Goal: Ask a question: Seek information or help from site administrators or community

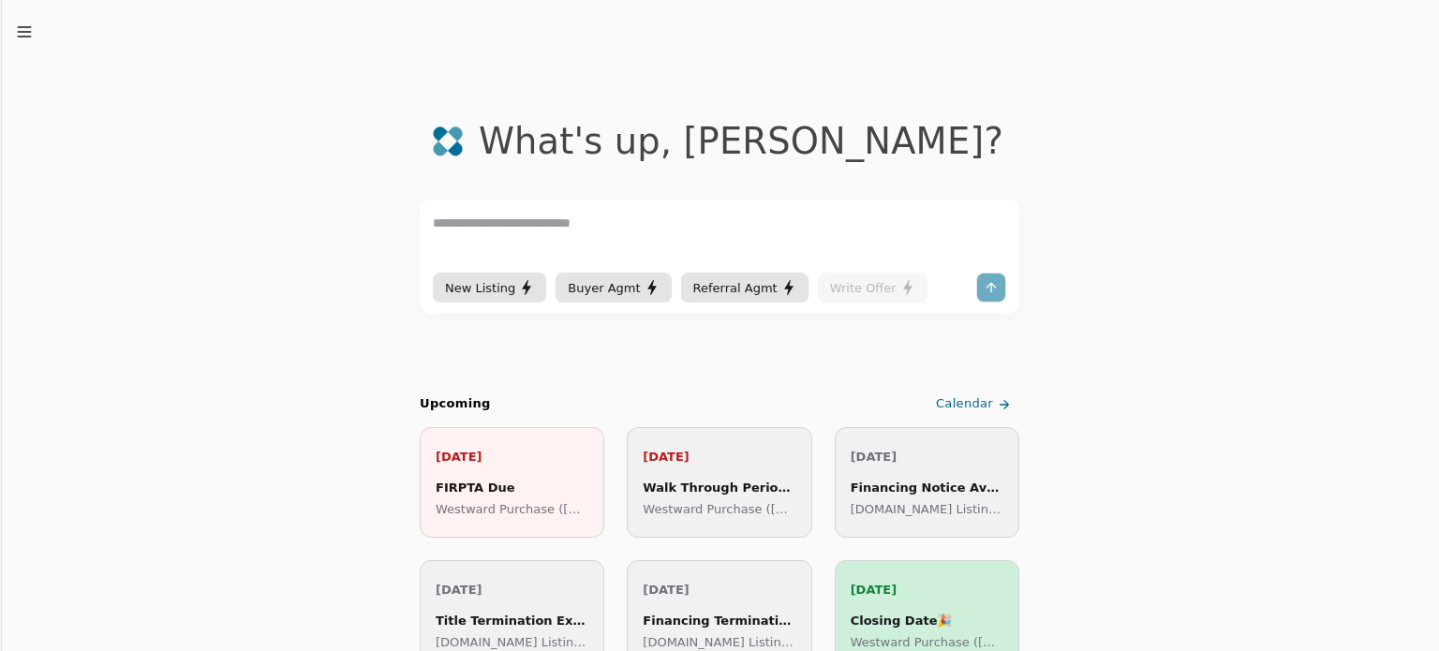
click at [585, 231] on textarea at bounding box center [719, 241] width 573 height 56
type textarea "**********"
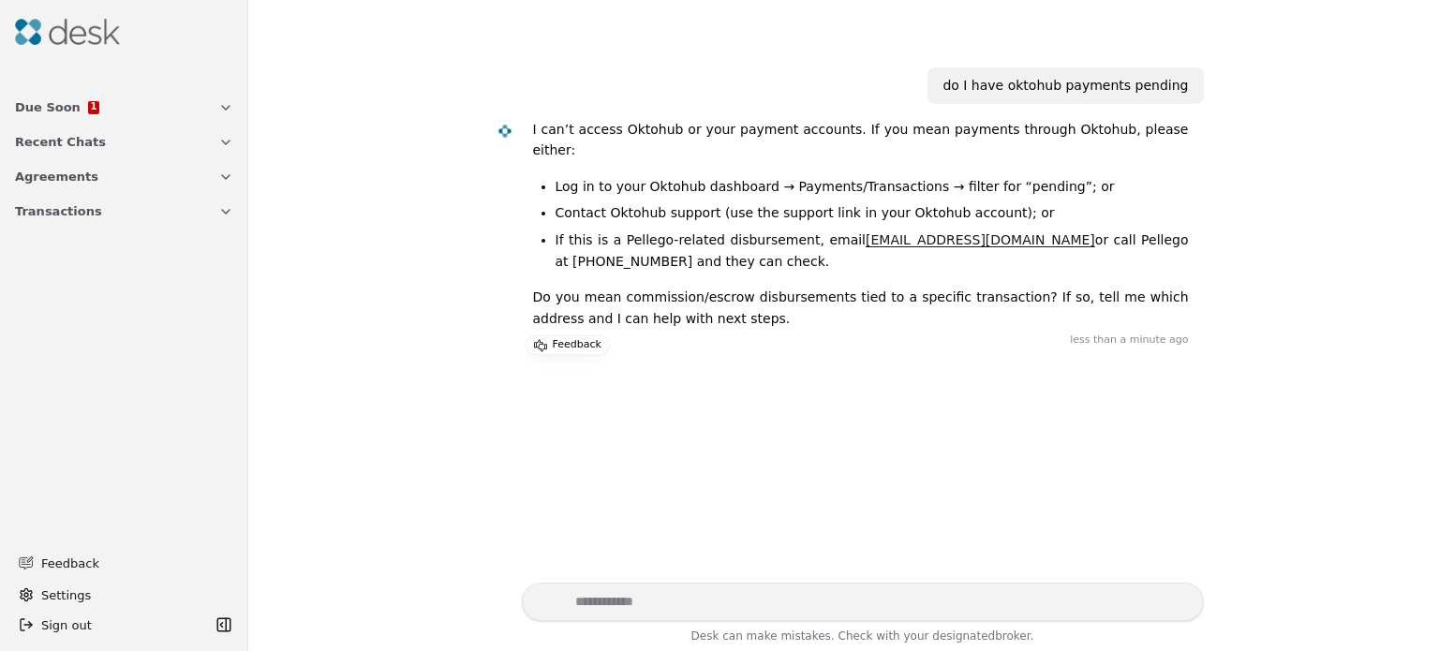
scroll to position [101, 0]
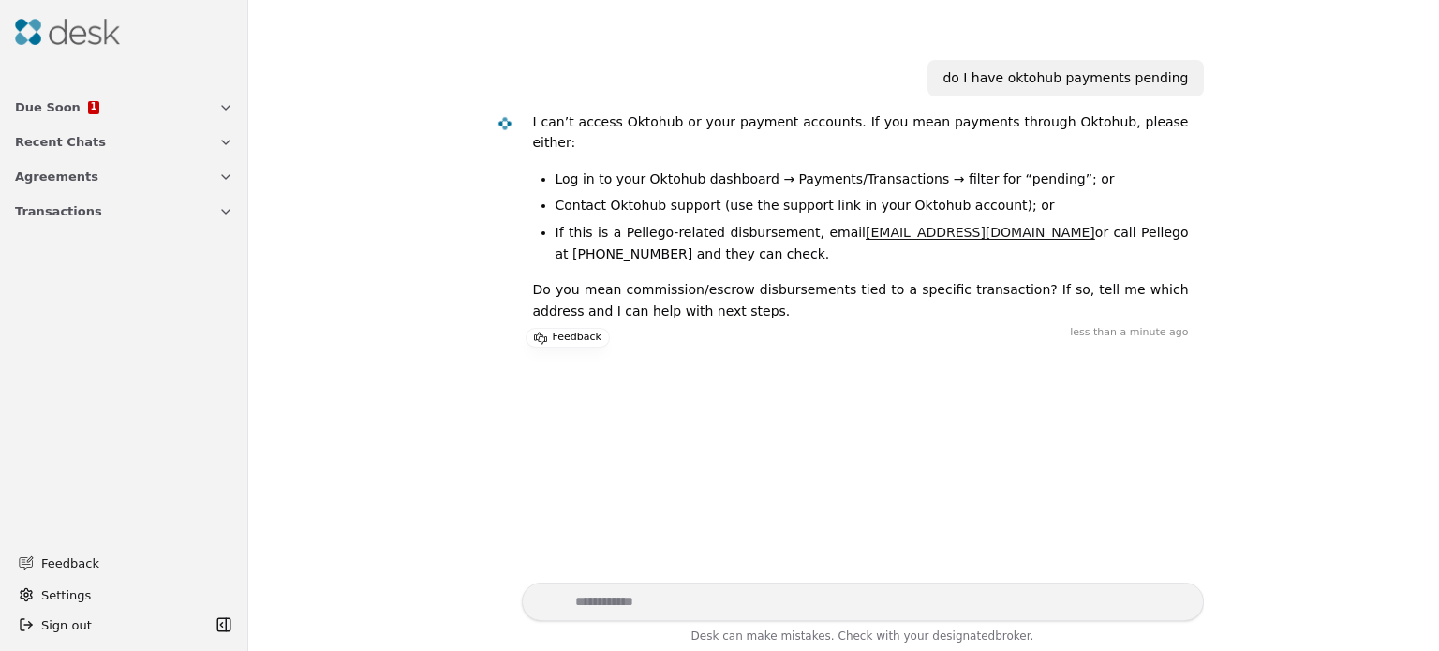
click at [69, 111] on div "Due Soon 1" at bounding box center [57, 107] width 84 height 20
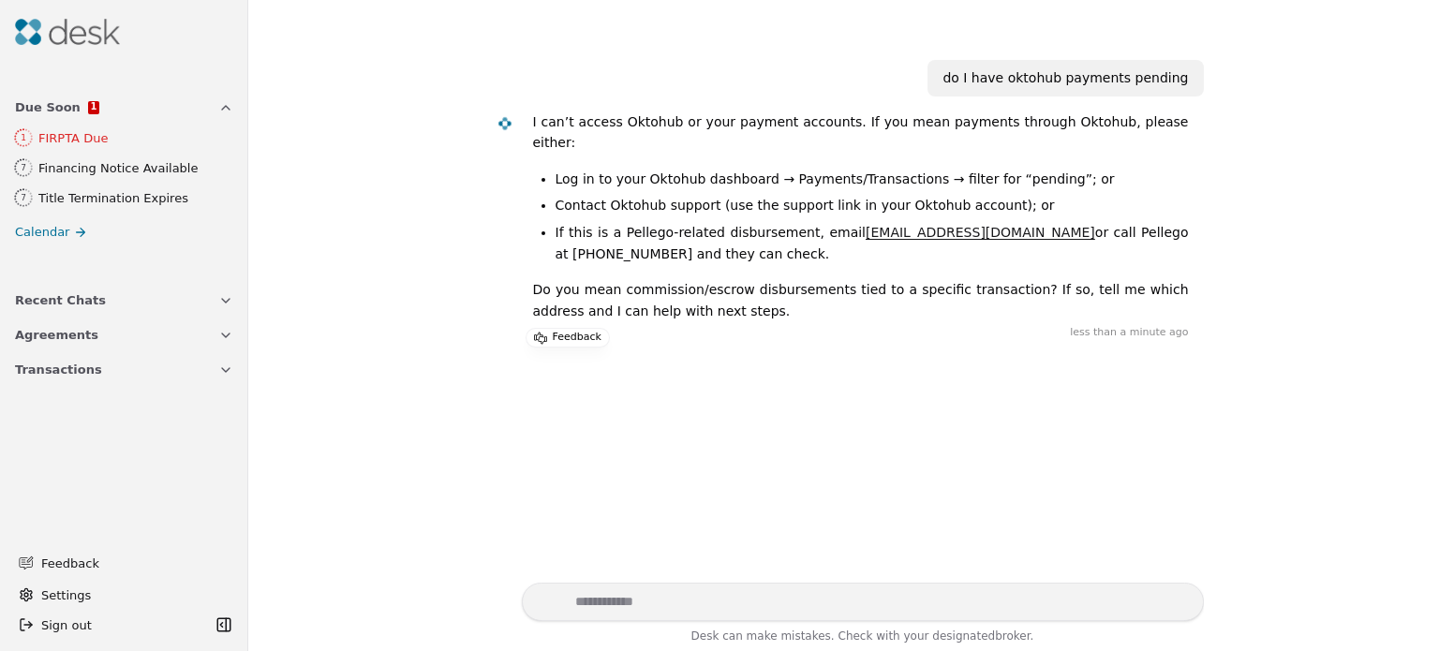
click at [84, 138] on div "FIRPTA Due" at bounding box center [135, 138] width 194 height 20
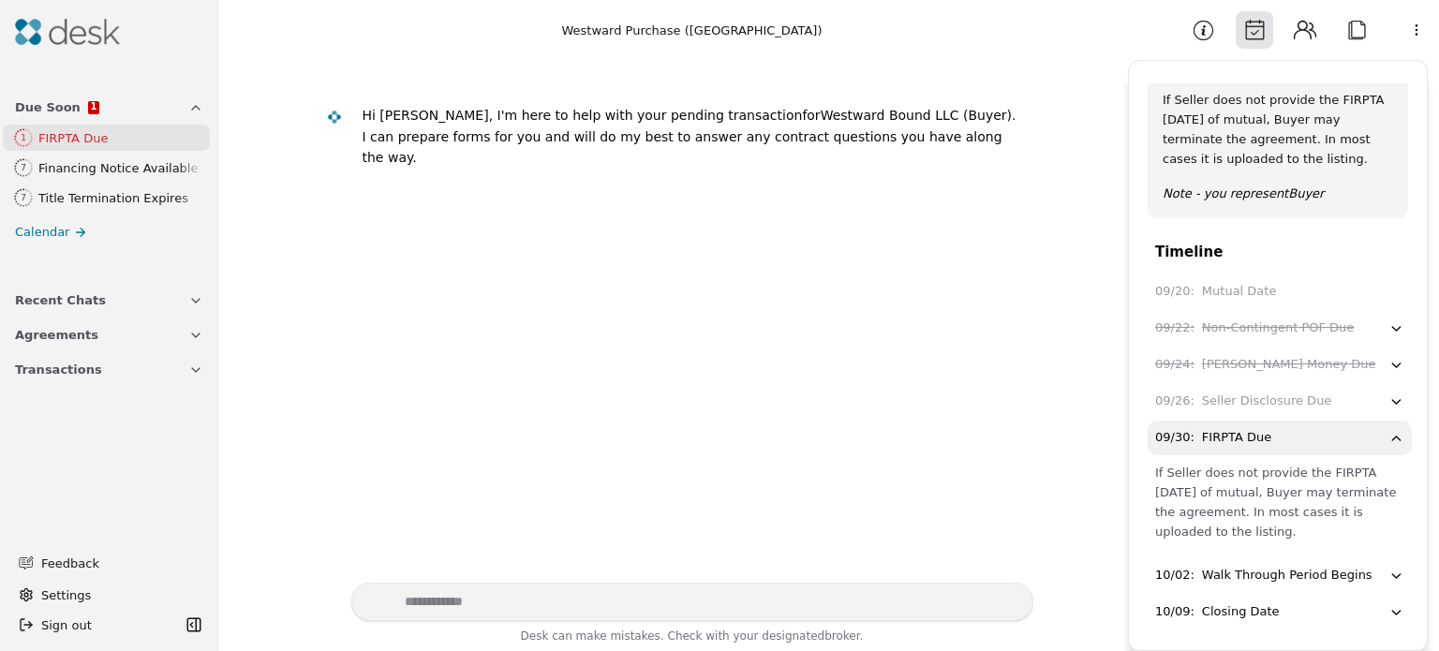
scroll to position [53, 0]
